Goal: Information Seeking & Learning: Check status

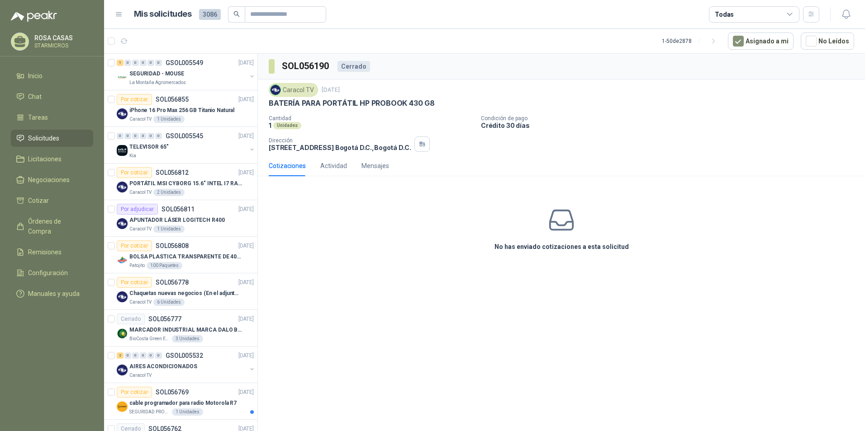
scroll to position [883, 0]
click at [186, 121] on div "Caracol TV 1 Unidades" at bounding box center [191, 119] width 124 height 7
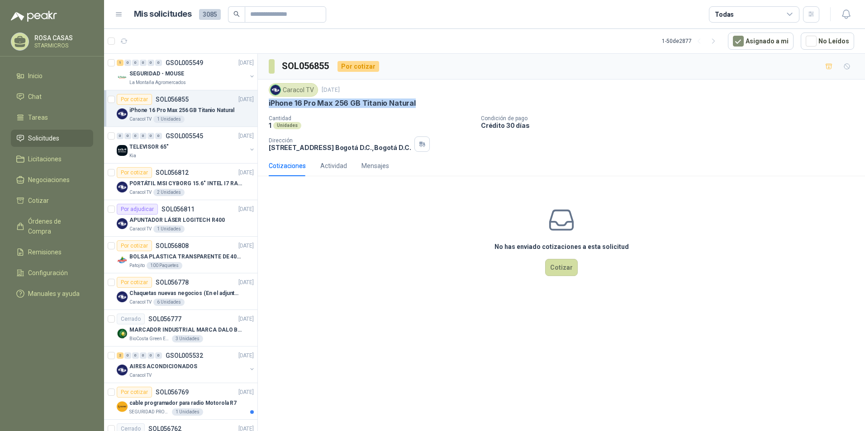
drag, startPoint x: 268, startPoint y: 106, endPoint x: 411, endPoint y: 110, distance: 142.9
click at [411, 110] on div "Caracol TV [DATE] iPhone 16 Pro Max 256 GB Titanio Natural Cantidad 1 Unidades …" at bounding box center [561, 118] width 607 height 76
copy p "iPhone 16 Pro Max 256 GB Titanio Natural"
click at [169, 235] on article "Por adjudicar SOL056811 [DATE] APUNTADOR LÁSER LOGITECH R400 Caracol TV 1 Unida…" at bounding box center [180, 218] width 153 height 37
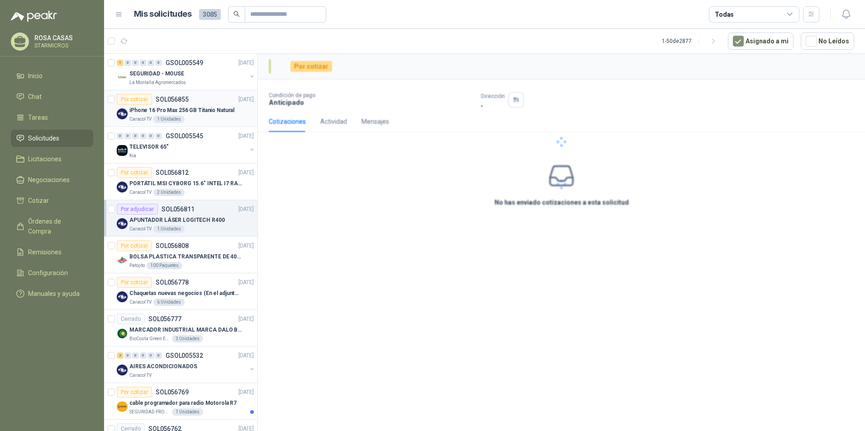
click at [222, 107] on p "iPhone 16 Pro Max 256 GB Titanio Natural" at bounding box center [181, 110] width 105 height 9
